Goal: Information Seeking & Learning: Learn about a topic

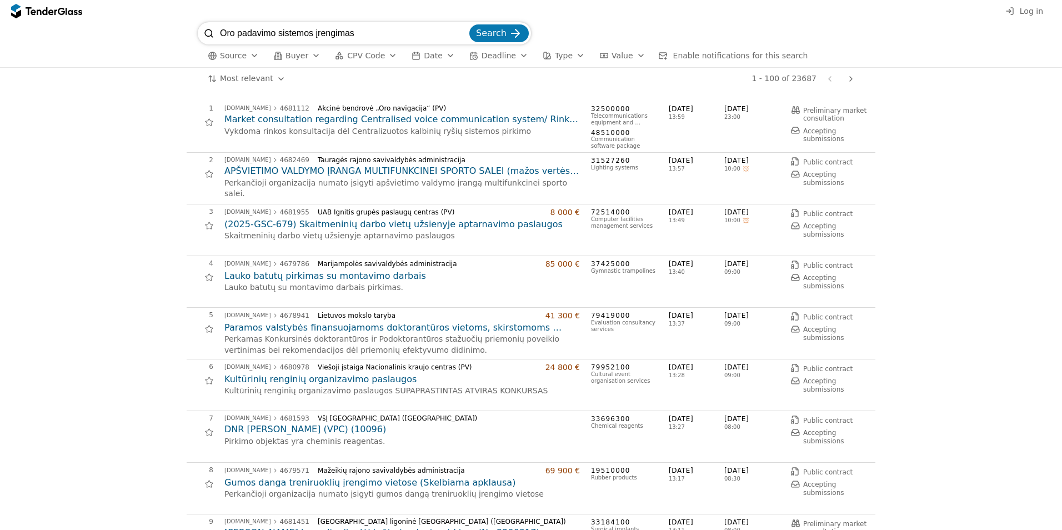
type input "Oro padavimo sistemos įrengimas"
click at [470, 24] on button "Search" at bounding box center [499, 33] width 59 height 18
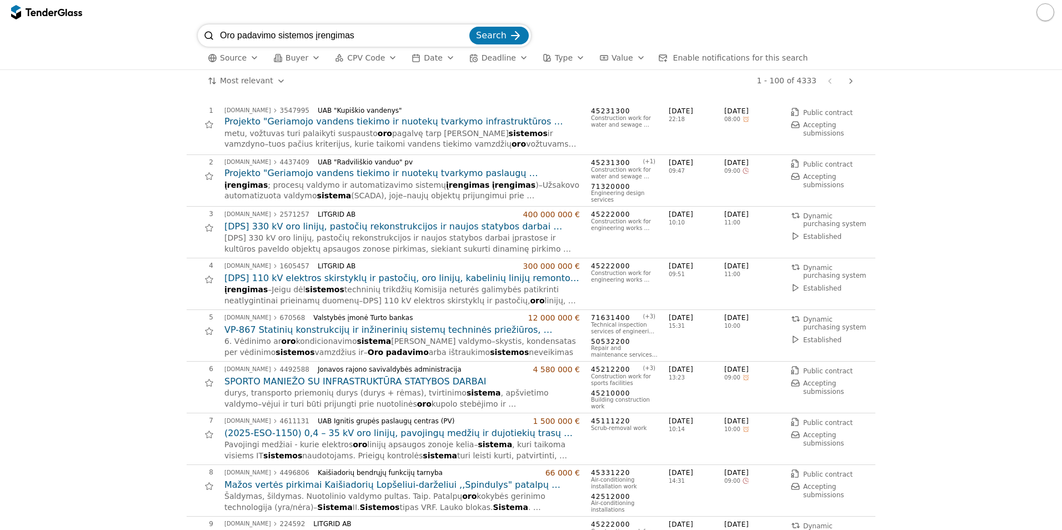
click at [256, 31] on input "Oro padavimo sistemos įrengimas" at bounding box center [343, 35] width 247 height 22
type input "Oro sistemos įrengimas"
click at [470, 27] on button "Search" at bounding box center [499, 36] width 59 height 18
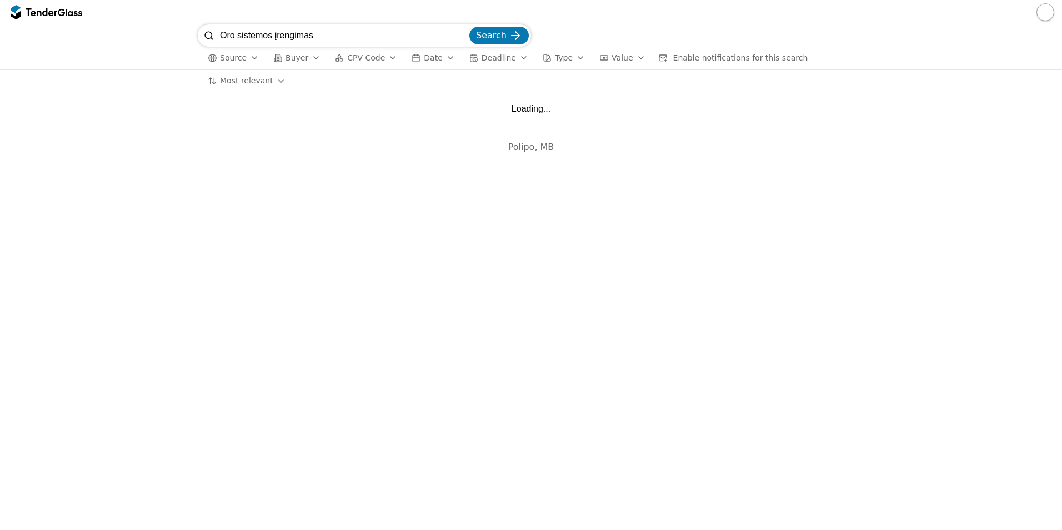
click at [391, 39] on input "Oro sistemos įrengimas" at bounding box center [343, 35] width 247 height 22
type input "Oro sistemos įrengim"
click at [470, 27] on button "Search" at bounding box center [499, 36] width 59 height 18
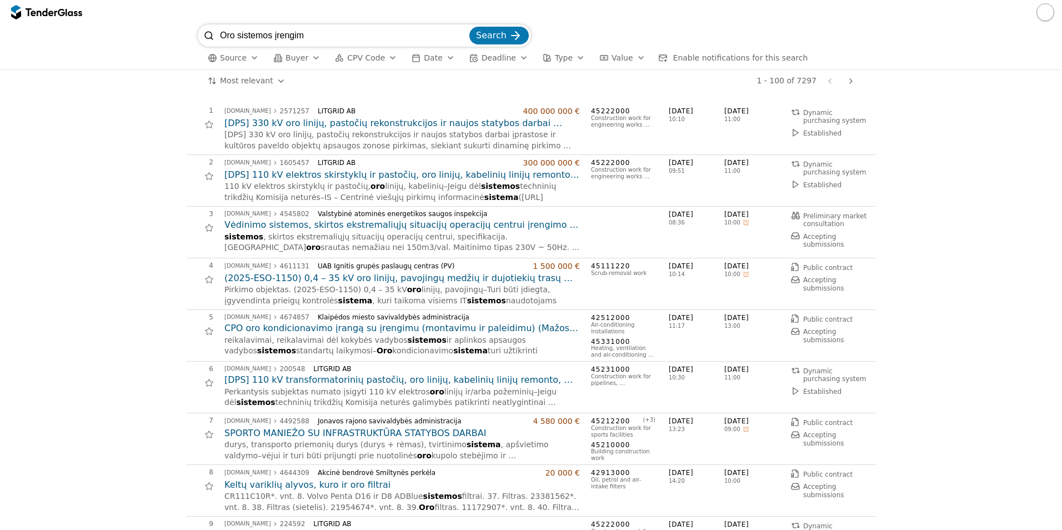
click at [258, 31] on input "Oro sistemos įrengim" at bounding box center [343, 35] width 247 height 22
click at [224, 35] on input "Oro sistemos įrengim" at bounding box center [343, 35] width 247 height 22
drag, startPoint x: 272, startPoint y: 34, endPoint x: 183, endPoint y: 30, distance: 89.0
click at [183, 30] on div "ro sistemoOs įrengim Search Source Buyer CPV Code Date Deadline Type Value Enab…" at bounding box center [531, 46] width 1051 height 45
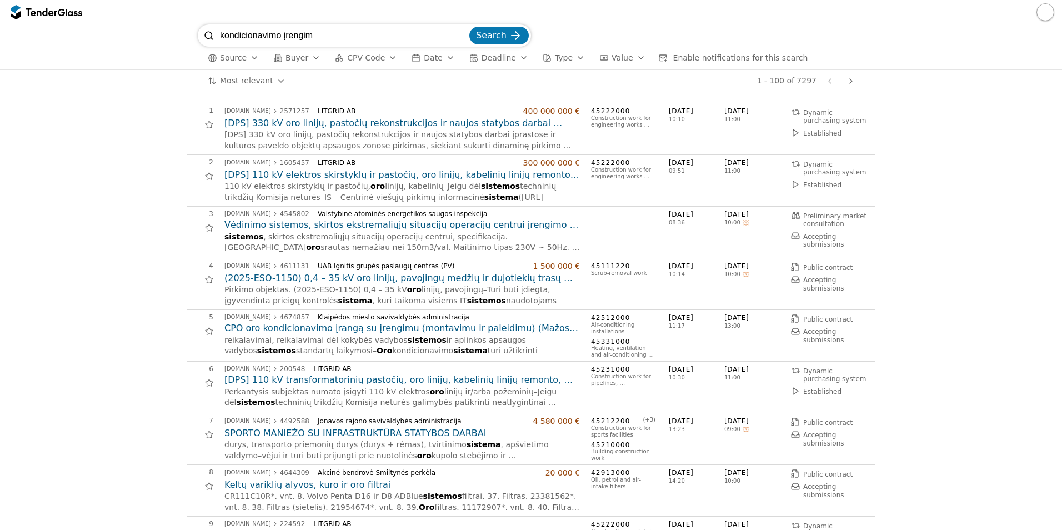
type input "kondicionavimo įrengim"
click at [470, 27] on button "Search" at bounding box center [499, 36] width 59 height 18
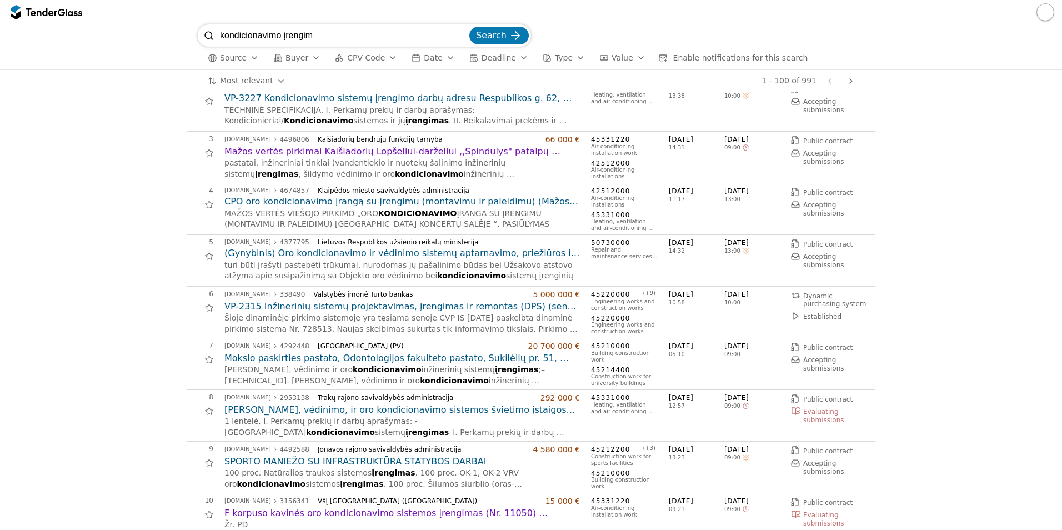
scroll to position [0, 0]
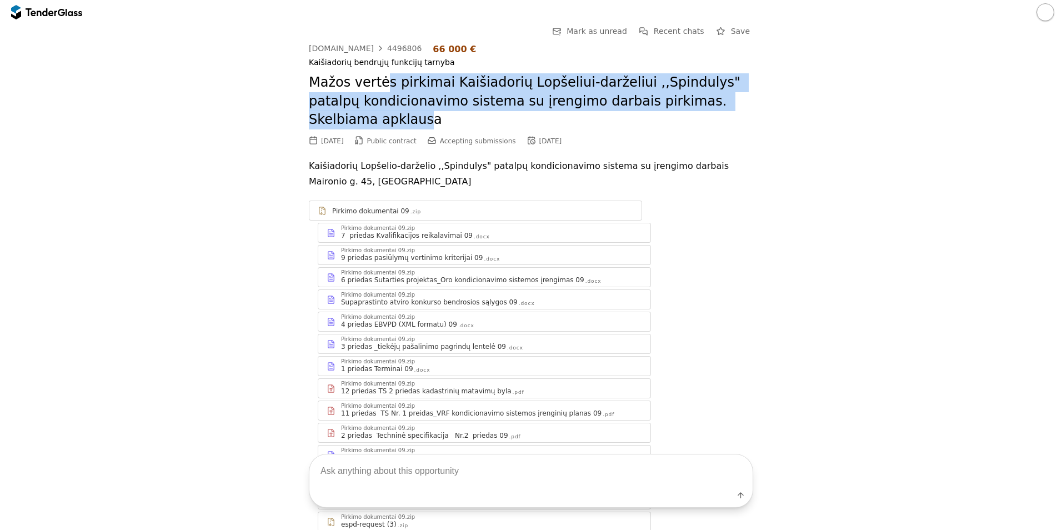
drag, startPoint x: 431, startPoint y: 94, endPoint x: 734, endPoint y: 93, distance: 302.8
click at [734, 93] on h2 "Mažos vertės pirkimai Kaišiadorių Lopšeliui-darželiui ,,Spindulys" patalpų kond…" at bounding box center [531, 101] width 445 height 56
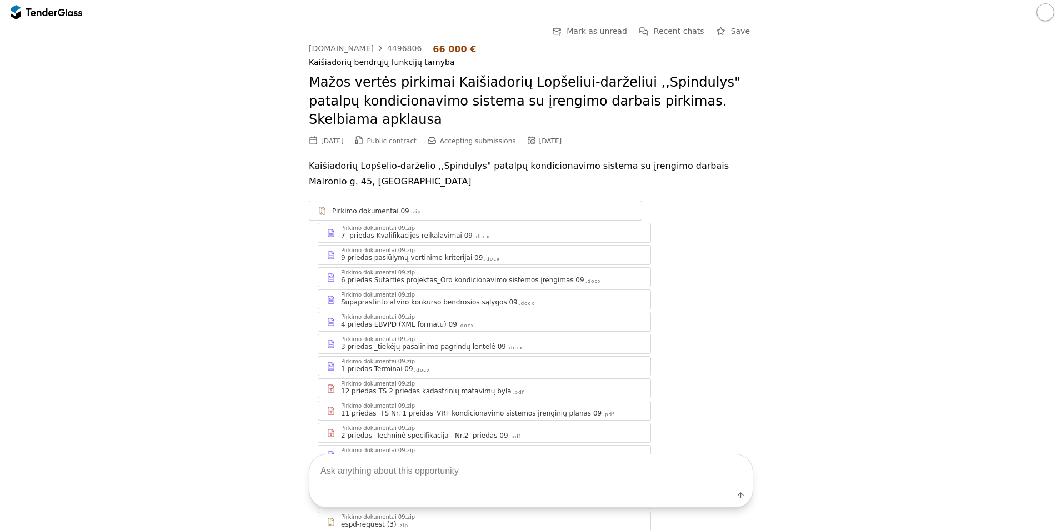
click at [192, 214] on div "Go Back Mark as unread Recent chats Save viesiejipirkimai.lt 4496806 66 000 € K…" at bounding box center [531, 332] width 1051 height 617
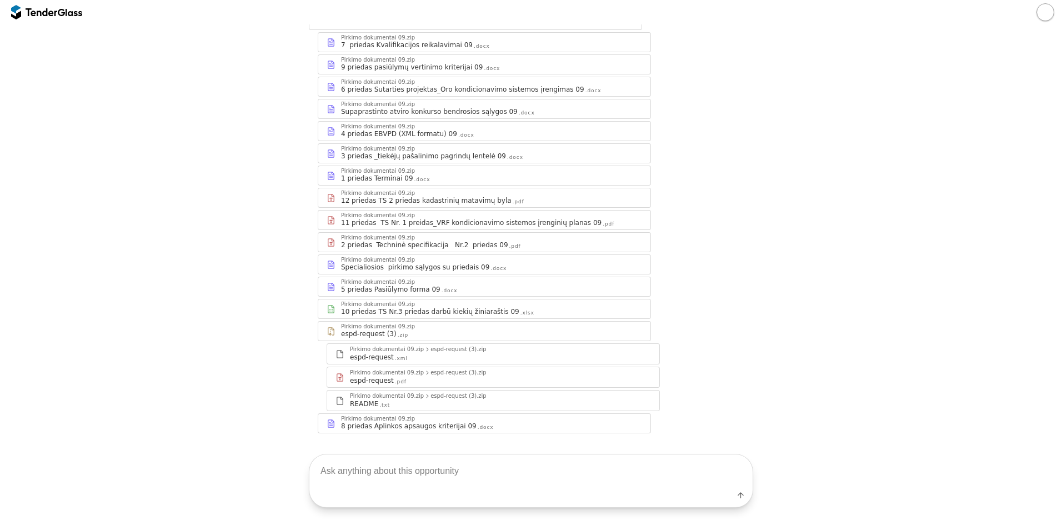
scroll to position [191, 0]
click at [414, 240] on div "2 priedas Techninė specifikacija Nr.2 priedas 09" at bounding box center [424, 244] width 167 height 9
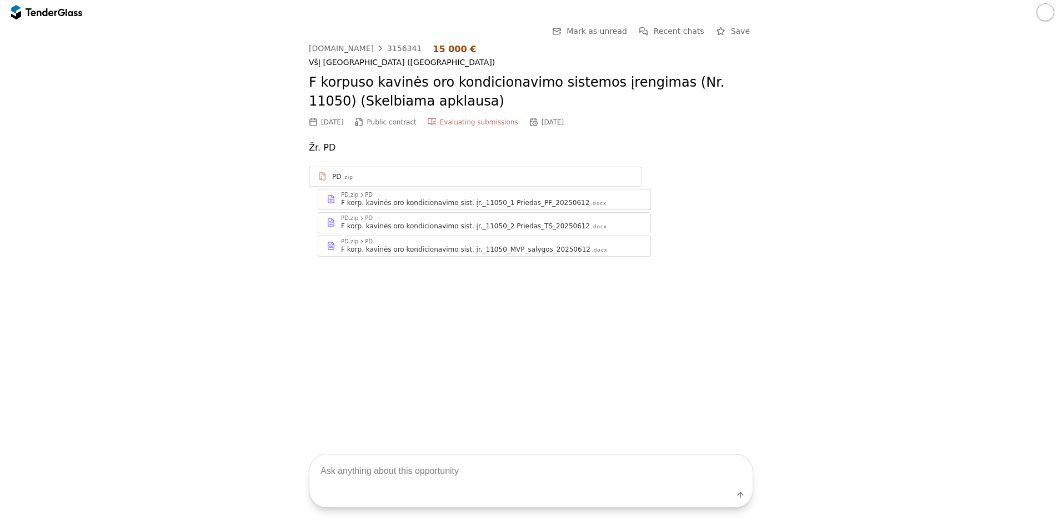
click at [337, 176] on div "PD" at bounding box center [336, 176] width 9 height 9
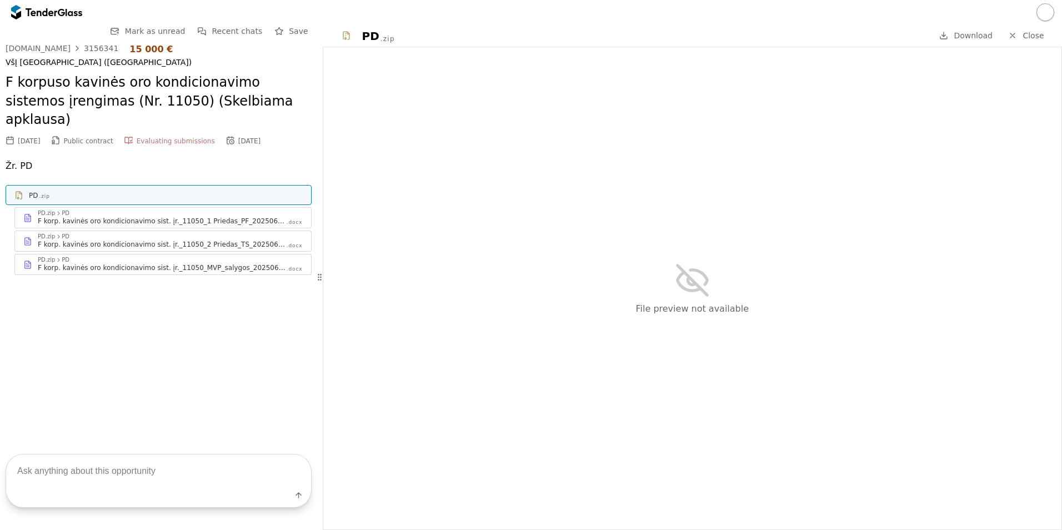
click at [37, 191] on div "PD" at bounding box center [33, 195] width 9 height 9
click at [152, 233] on div "PD.zip PD" at bounding box center [170, 236] width 265 height 7
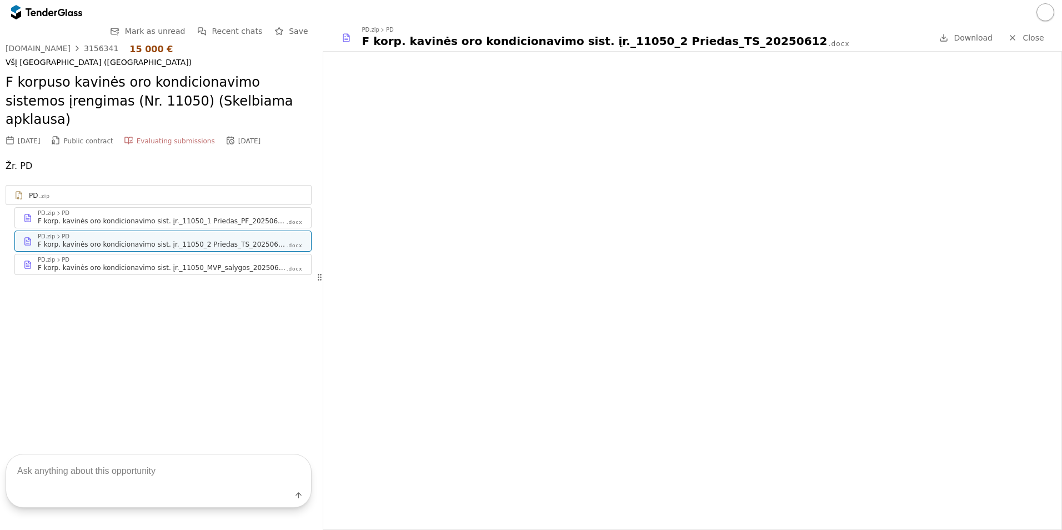
click at [141, 254] on div "PD.zip PD F korp. kavinės oro kondicionavimo sist. įr._11050_MVP_salygos_202506…" at bounding box center [163, 264] width 296 height 20
